Goal: Task Accomplishment & Management: Manage account settings

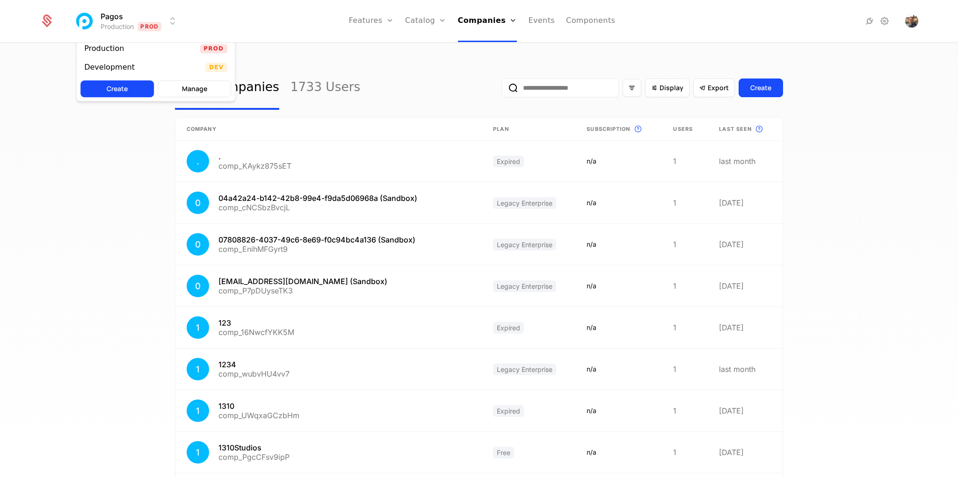
click at [174, 25] on html "Pagos Production Prod Features Features Flags Catalog Plans Add Ons Configurati…" at bounding box center [479, 239] width 958 height 478
click at [135, 65] on div "Development" at bounding box center [113, 67] width 58 height 9
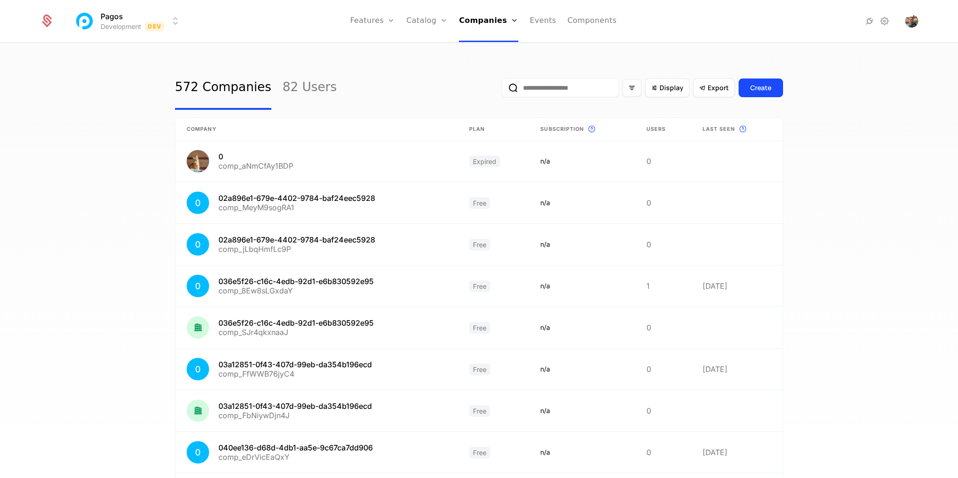
click at [561, 93] on input "email" at bounding box center [560, 88] width 117 height 19
click at [496, 72] on link "Users" at bounding box center [491, 70] width 43 height 11
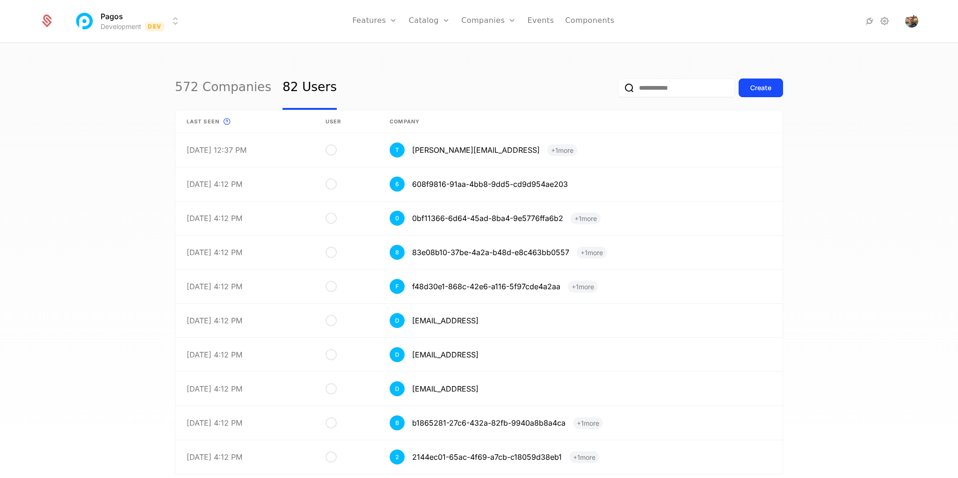
click at [645, 88] on input "email" at bounding box center [676, 88] width 117 height 19
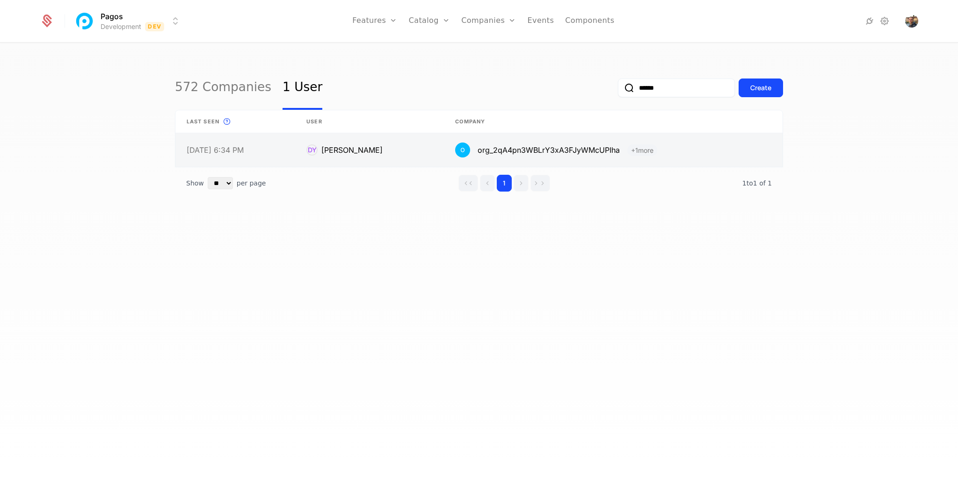
type input "******"
click at [662, 147] on link at bounding box center [613, 150] width 339 height 34
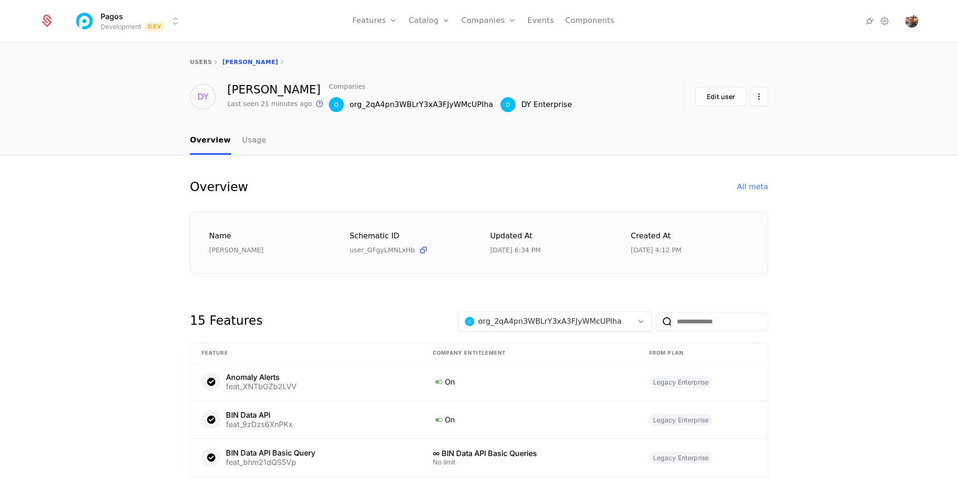
click at [558, 106] on div "DY Enterprise" at bounding box center [546, 104] width 51 height 11
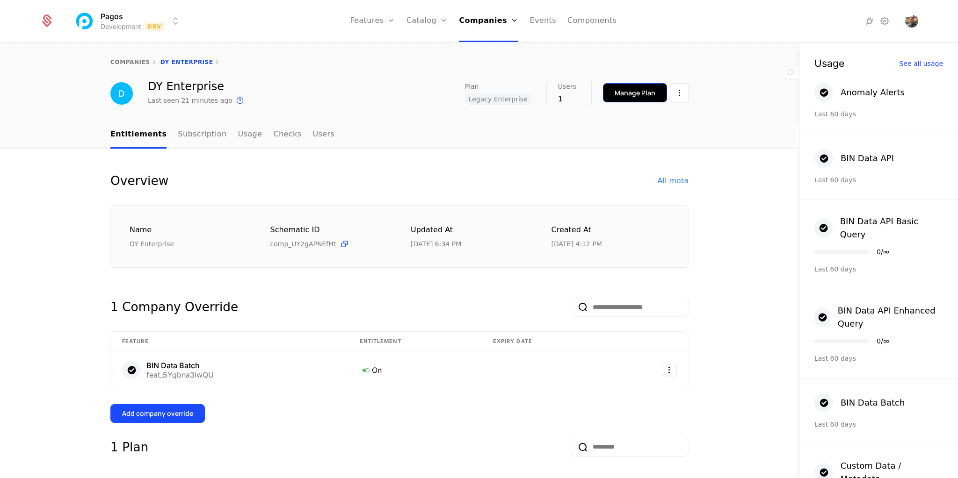
click at [634, 99] on button "Manage Plan" at bounding box center [635, 92] width 64 height 19
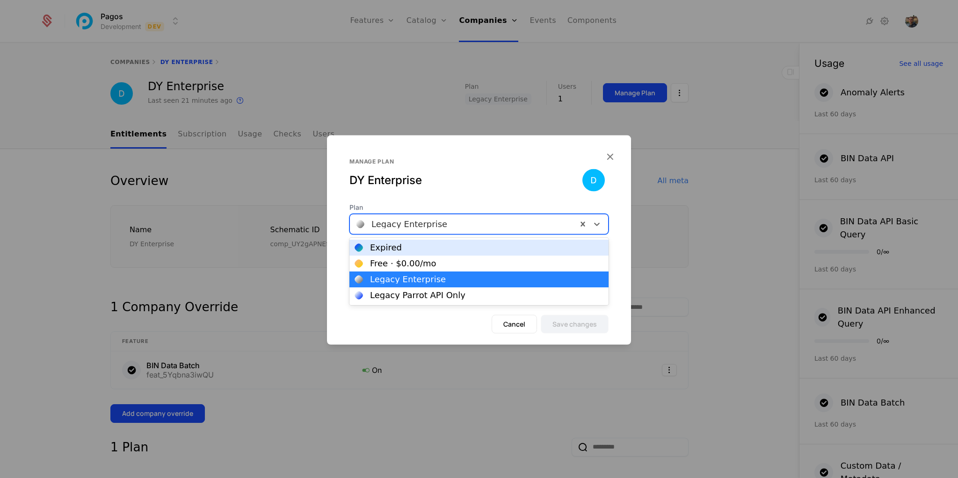
click at [457, 226] on div at bounding box center [463, 223] width 214 height 13
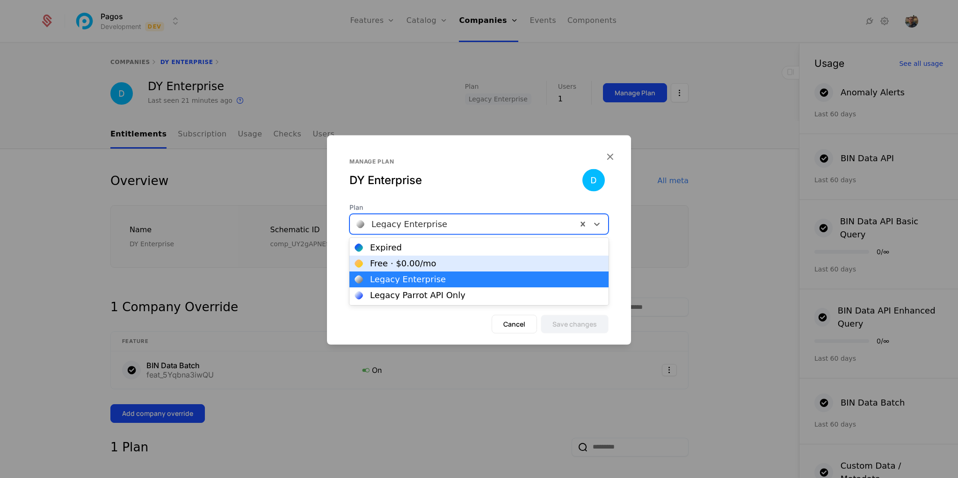
click at [410, 265] on div "Free · $0.00 /mo" at bounding box center [403, 264] width 66 height 8
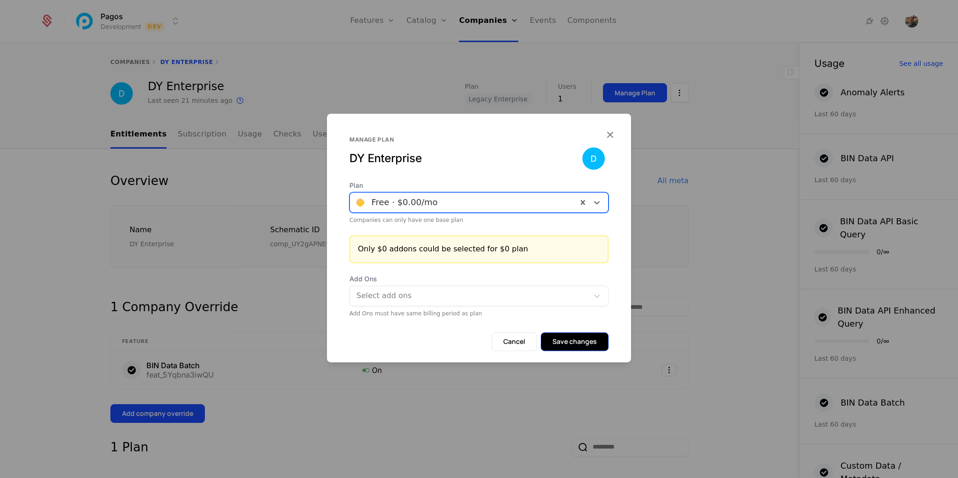
click at [572, 340] on button "Save changes" at bounding box center [575, 342] width 68 height 19
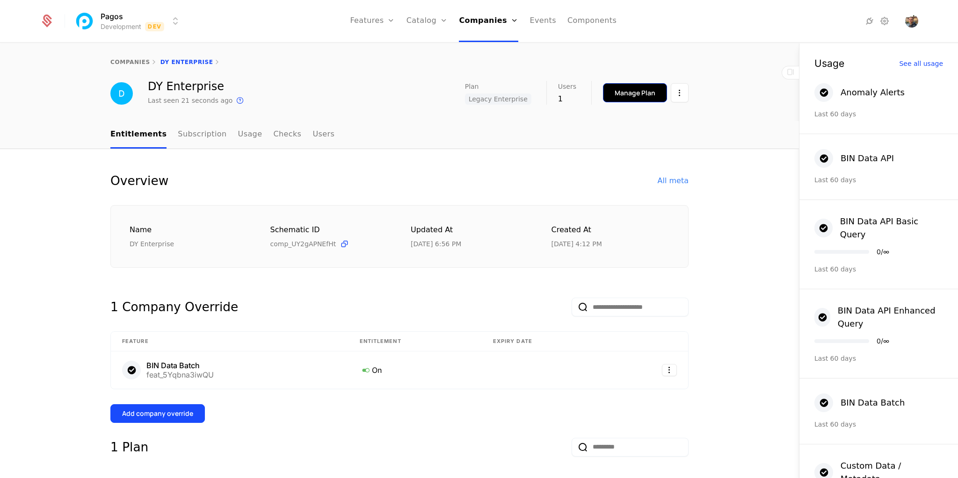
click at [634, 94] on div "Manage Plan" at bounding box center [635, 92] width 41 height 9
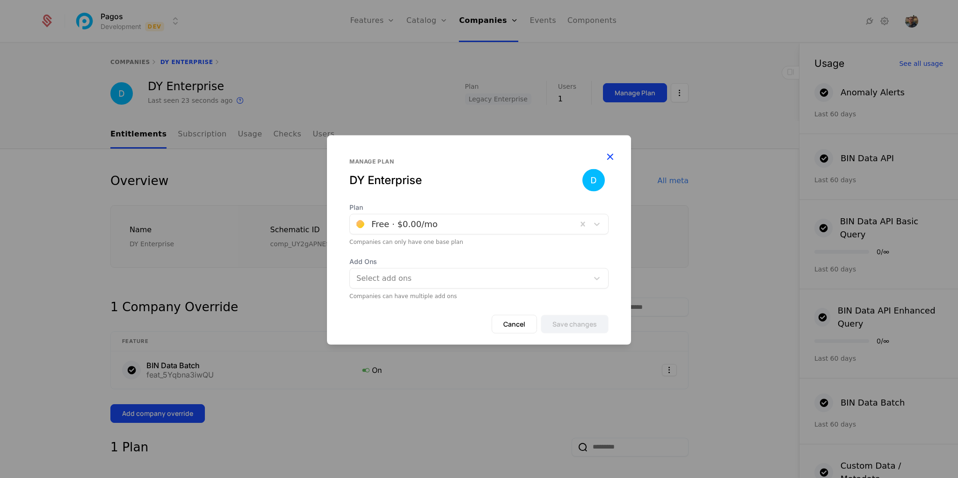
click at [608, 157] on icon "button" at bounding box center [610, 156] width 12 height 12
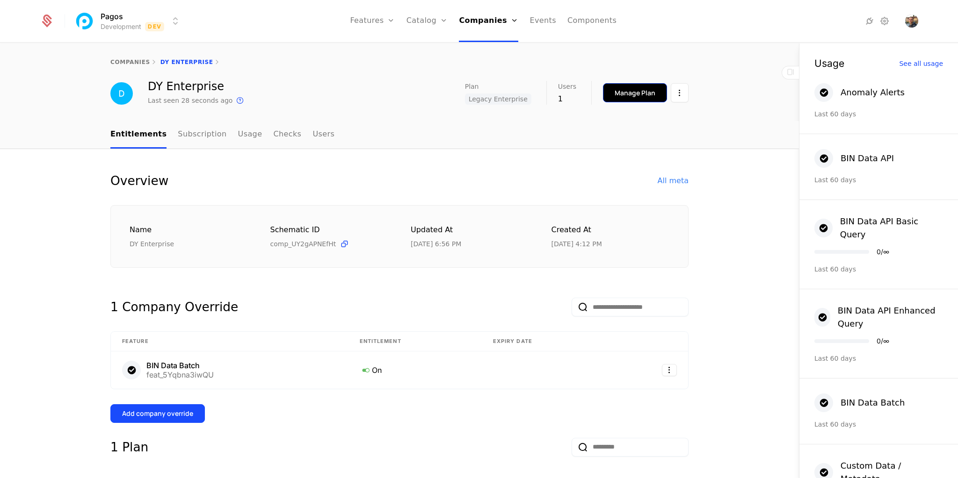
click at [644, 94] on div "Manage Plan" at bounding box center [635, 92] width 41 height 9
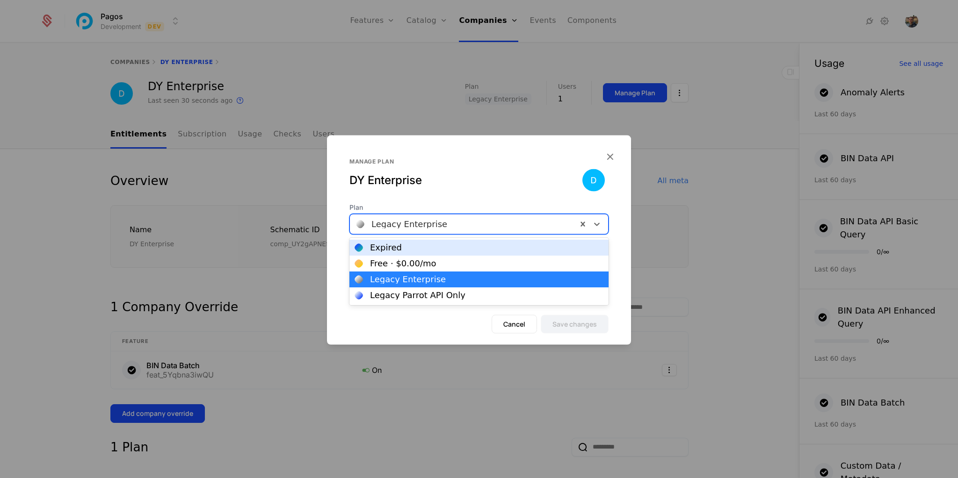
click at [416, 228] on div at bounding box center [463, 223] width 214 height 13
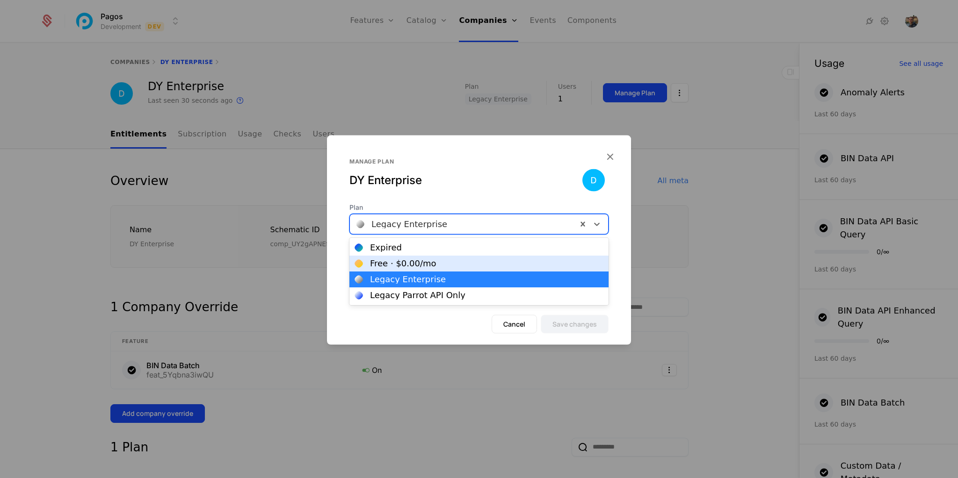
click at [400, 262] on div "Free · $0.00 /mo" at bounding box center [403, 264] width 66 height 8
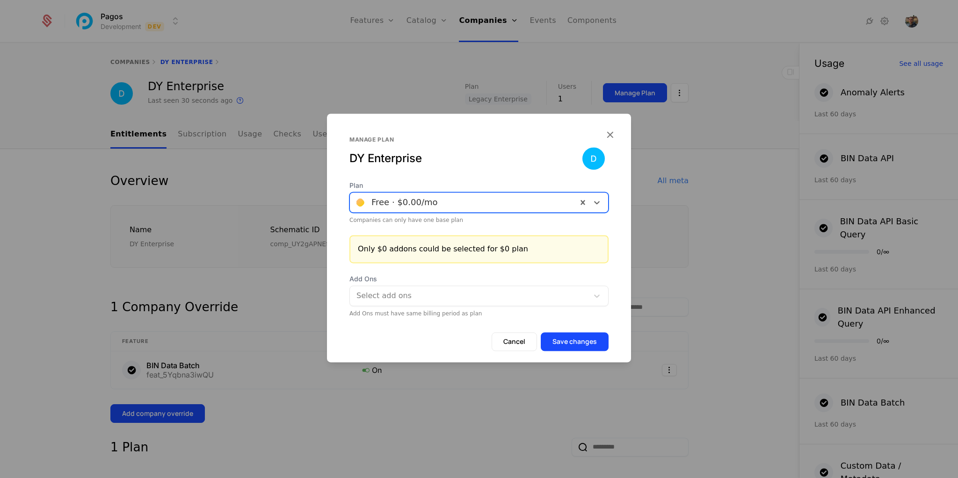
click at [419, 291] on div at bounding box center [469, 296] width 225 height 13
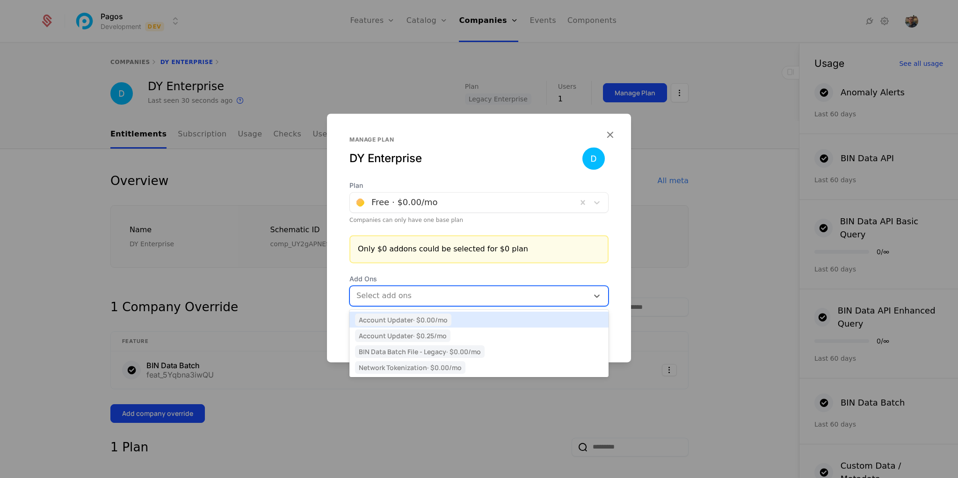
click at [459, 319] on div "Account Updater · $0.00 /mo" at bounding box center [479, 320] width 248 height 8
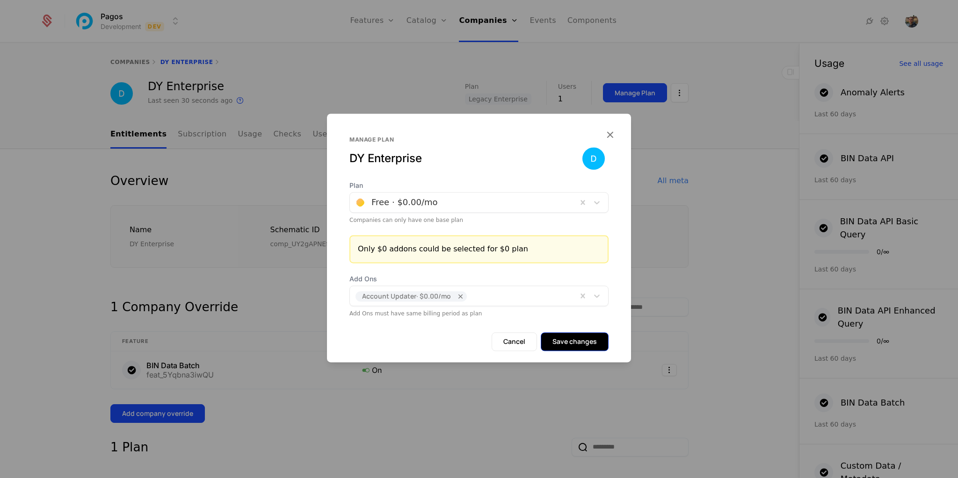
click at [588, 345] on button "Save changes" at bounding box center [575, 342] width 68 height 19
